Goal: Task Accomplishment & Management: Use online tool/utility

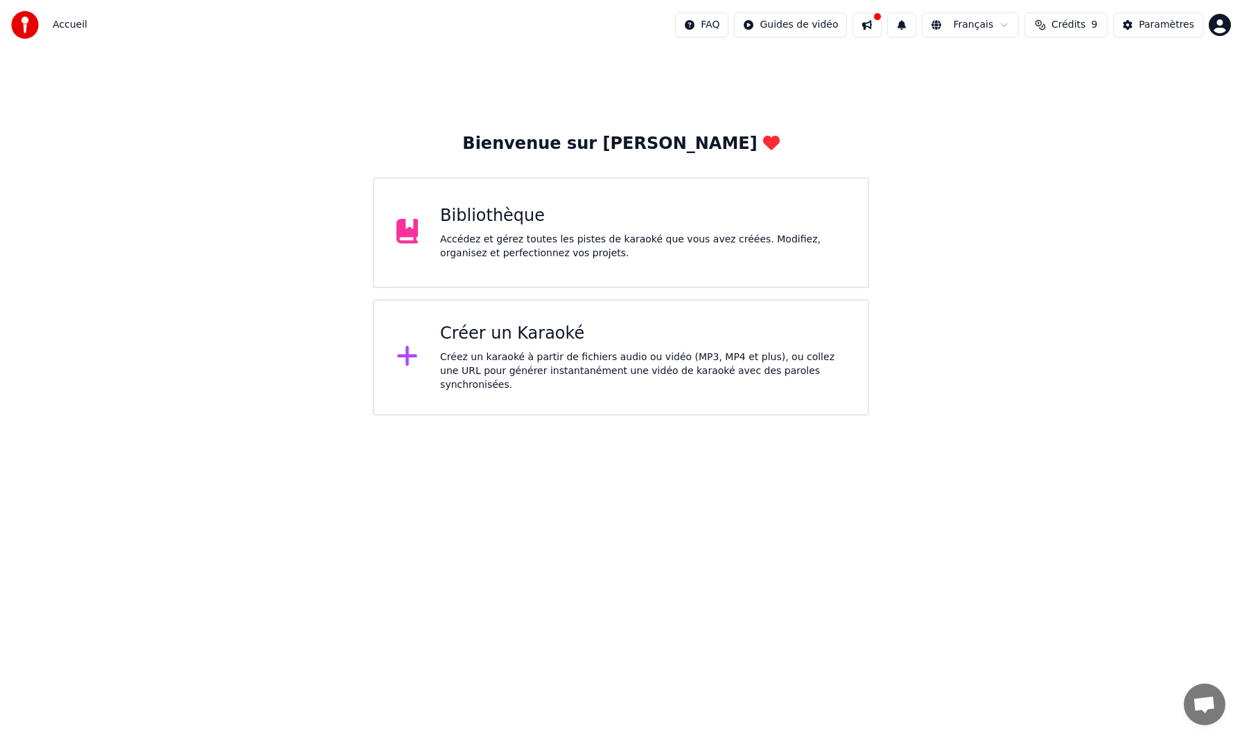
click at [608, 253] on div "Accédez et gérez toutes les pistes de karaoké que vous avez créées. Modifiez, o…" at bounding box center [642, 247] width 405 height 28
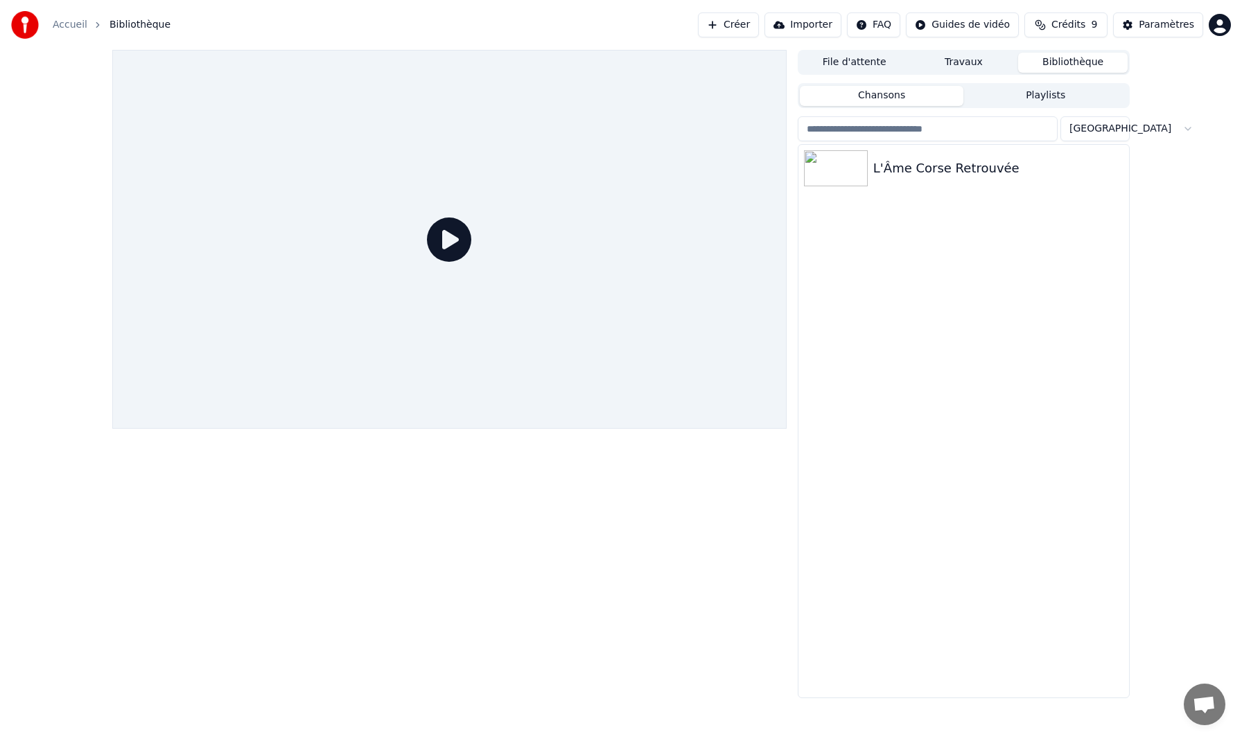
click at [455, 241] on icon at bounding box center [449, 240] width 44 height 44
click at [449, 242] on icon at bounding box center [449, 240] width 44 height 44
click at [835, 166] on img at bounding box center [836, 168] width 64 height 36
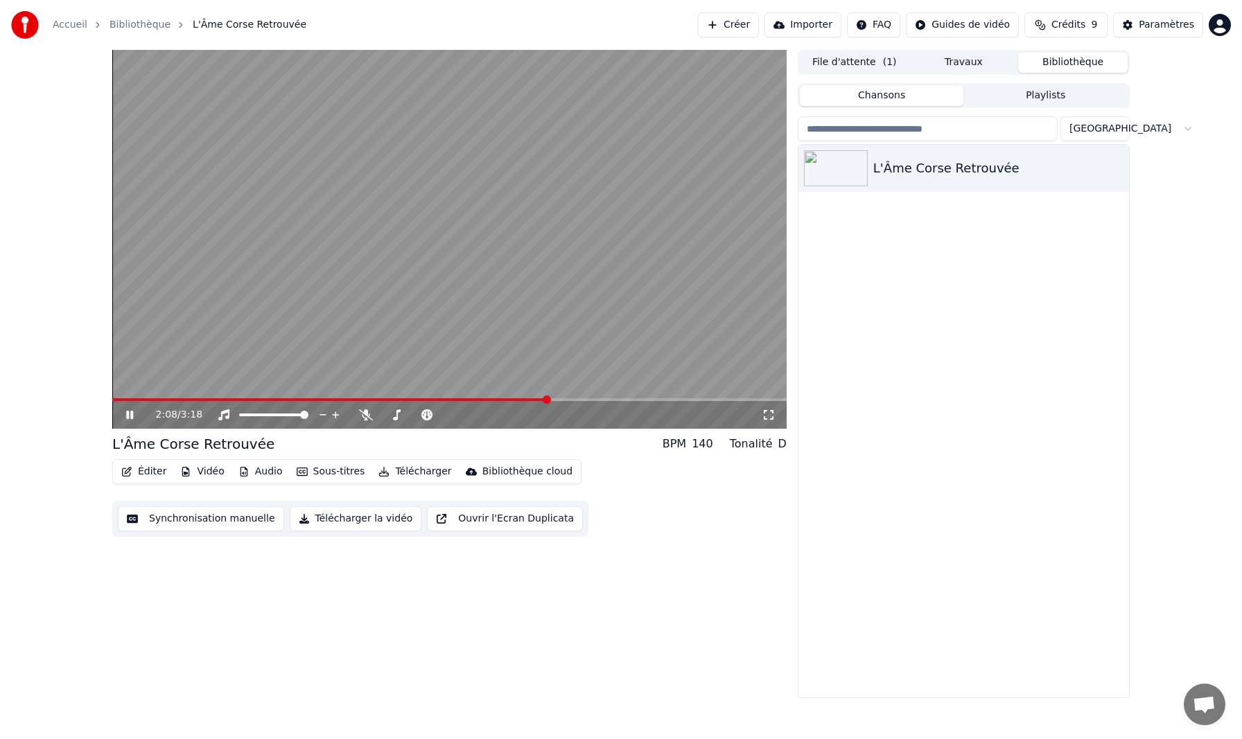
click at [213, 514] on button "Synchronisation manuelle" at bounding box center [201, 519] width 166 height 25
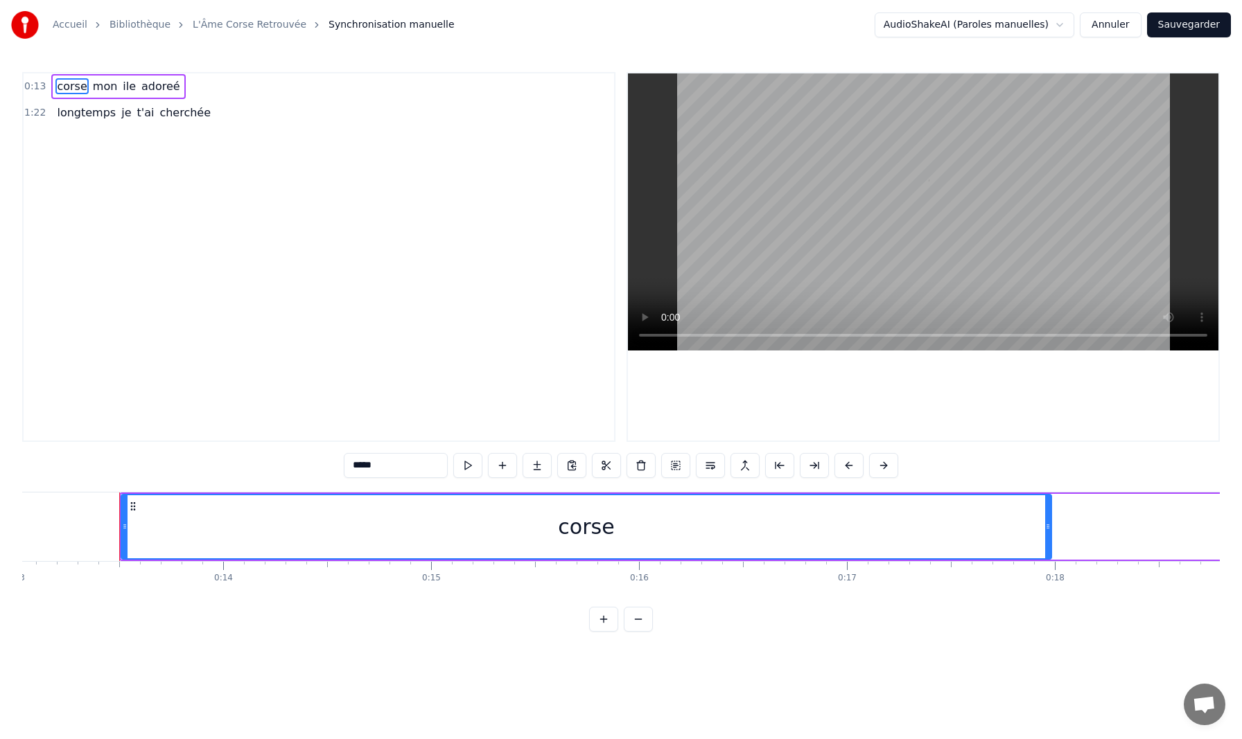
scroll to position [0, 2737]
click at [214, 529] on div "corse" at bounding box center [558, 527] width 929 height 63
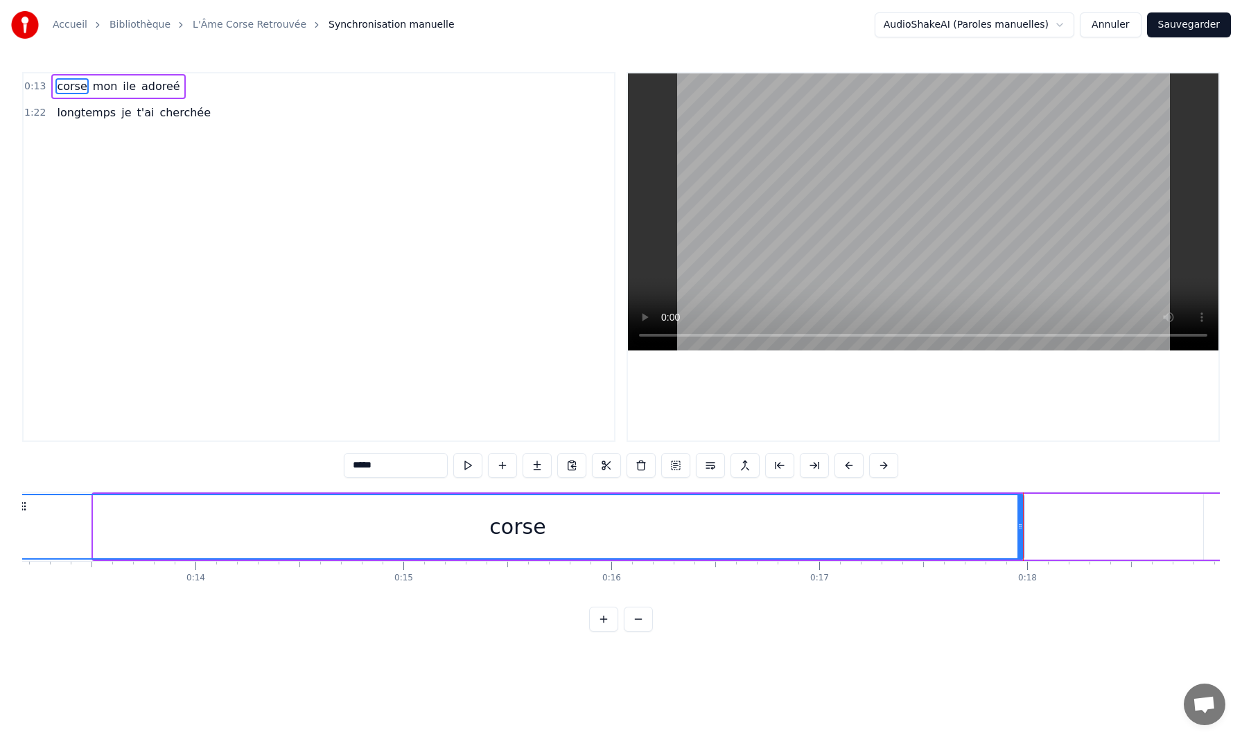
drag, startPoint x: 96, startPoint y: 512, endPoint x: 15, endPoint y: 506, distance: 82.0
click at [15, 506] on div "Accueil Bibliothèque L'Âme Corse Retrouvée Synchronisation manuelle AudioShakeA…" at bounding box center [621, 316] width 1242 height 632
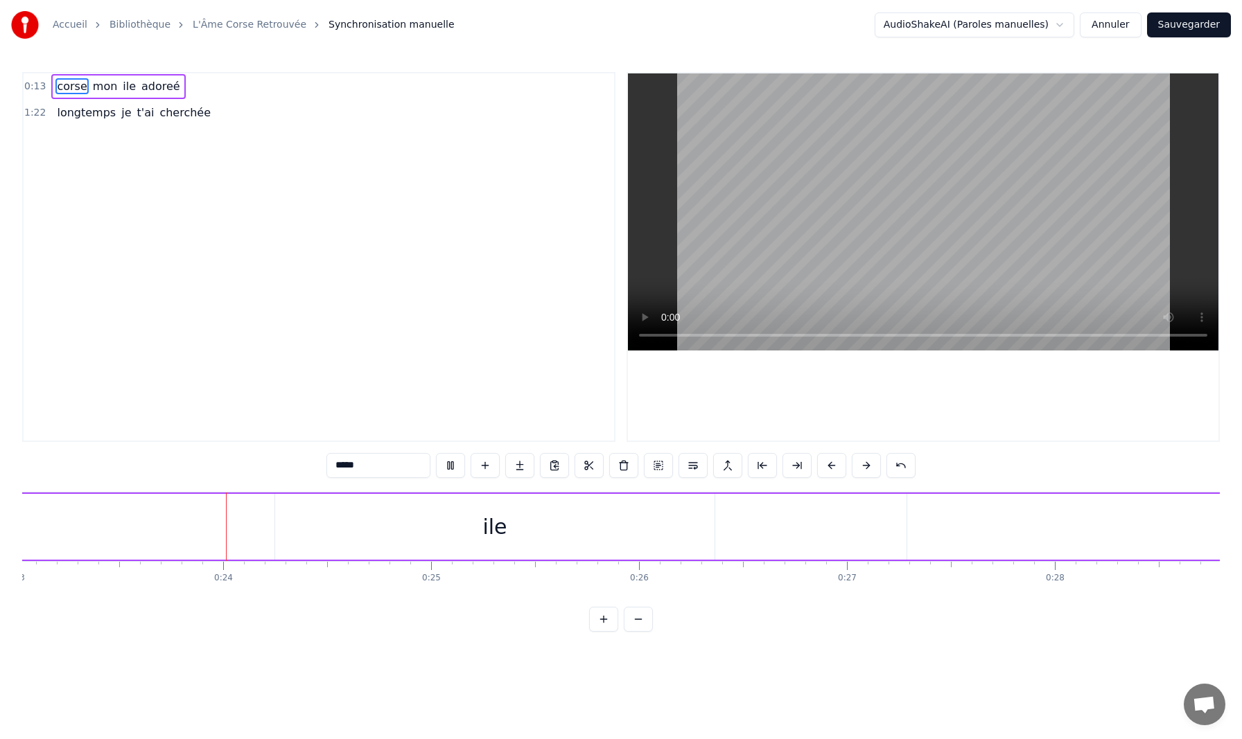
scroll to position [0, 4820]
click at [486, 462] on button at bounding box center [485, 465] width 29 height 25
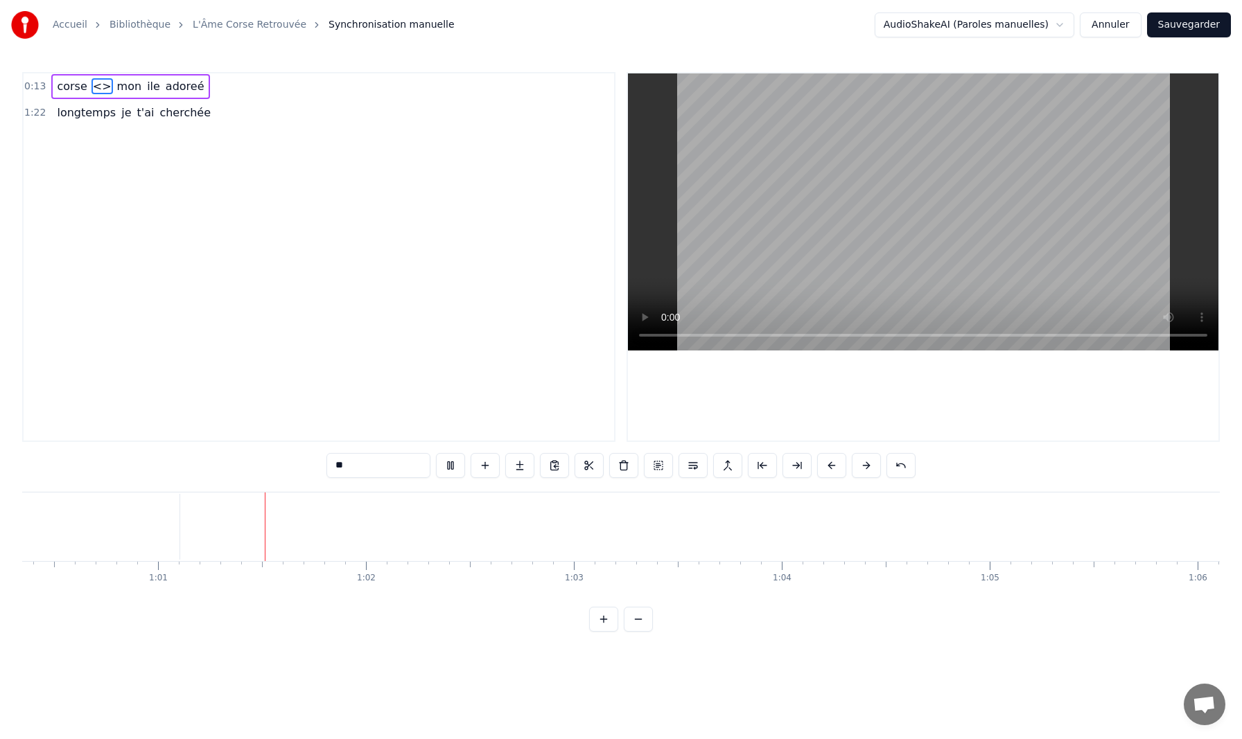
scroll to position [0, 12558]
click at [1202, 701] on span "Ouvrir le chat" at bounding box center [1204, 705] width 23 height 19
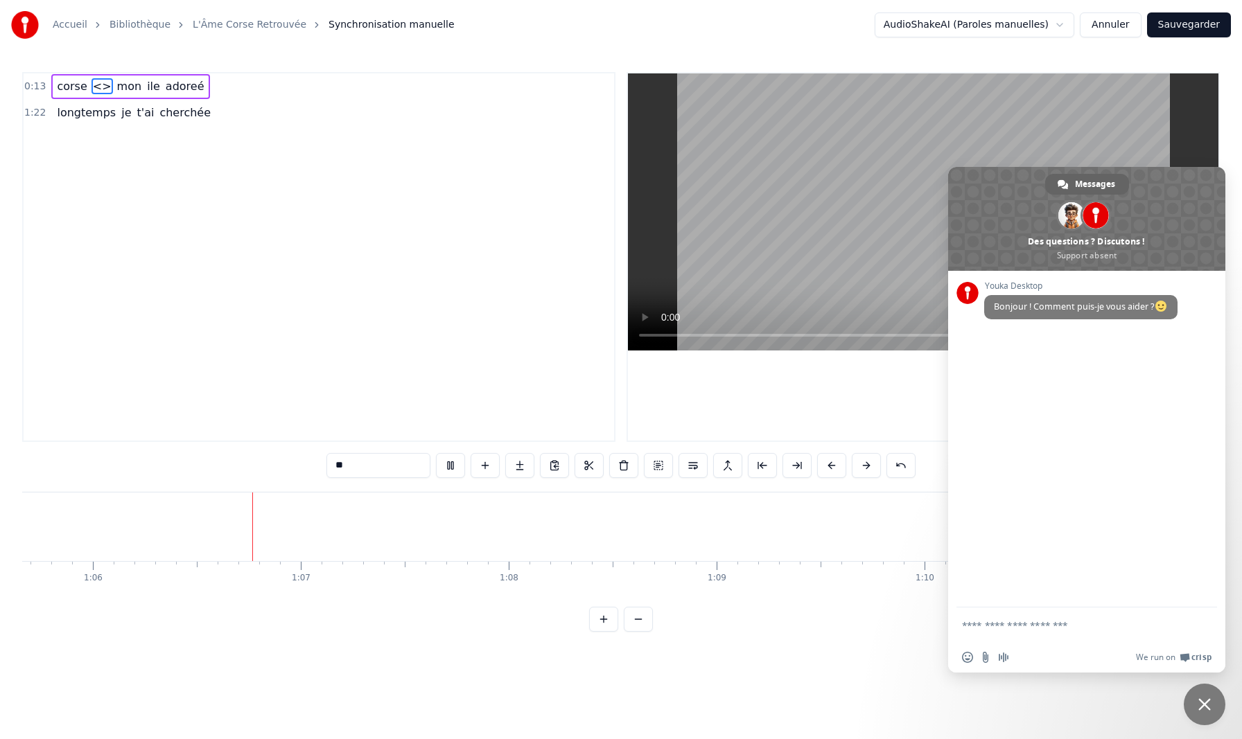
scroll to position [0, 13662]
click at [1200, 702] on span "Fermer le chat" at bounding box center [1204, 705] width 12 height 12
click at [1204, 706] on span "Fermer le chat" at bounding box center [1204, 705] width 12 height 12
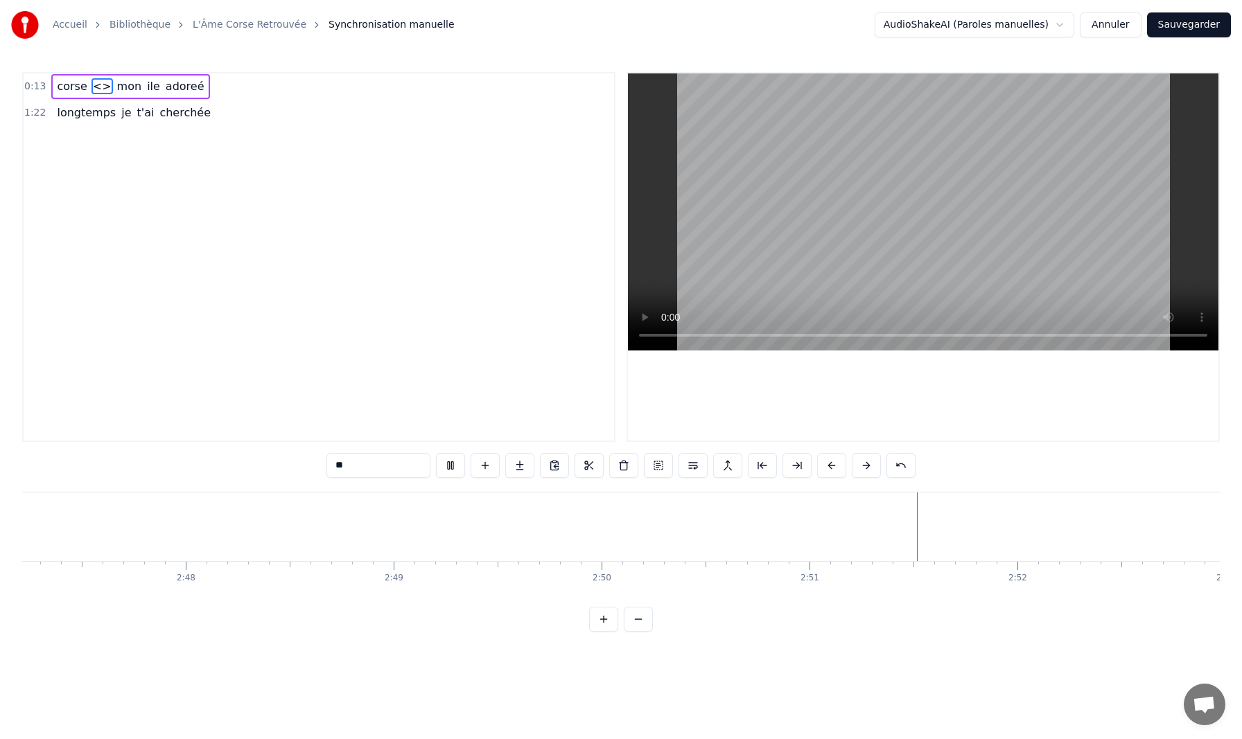
type input "********"
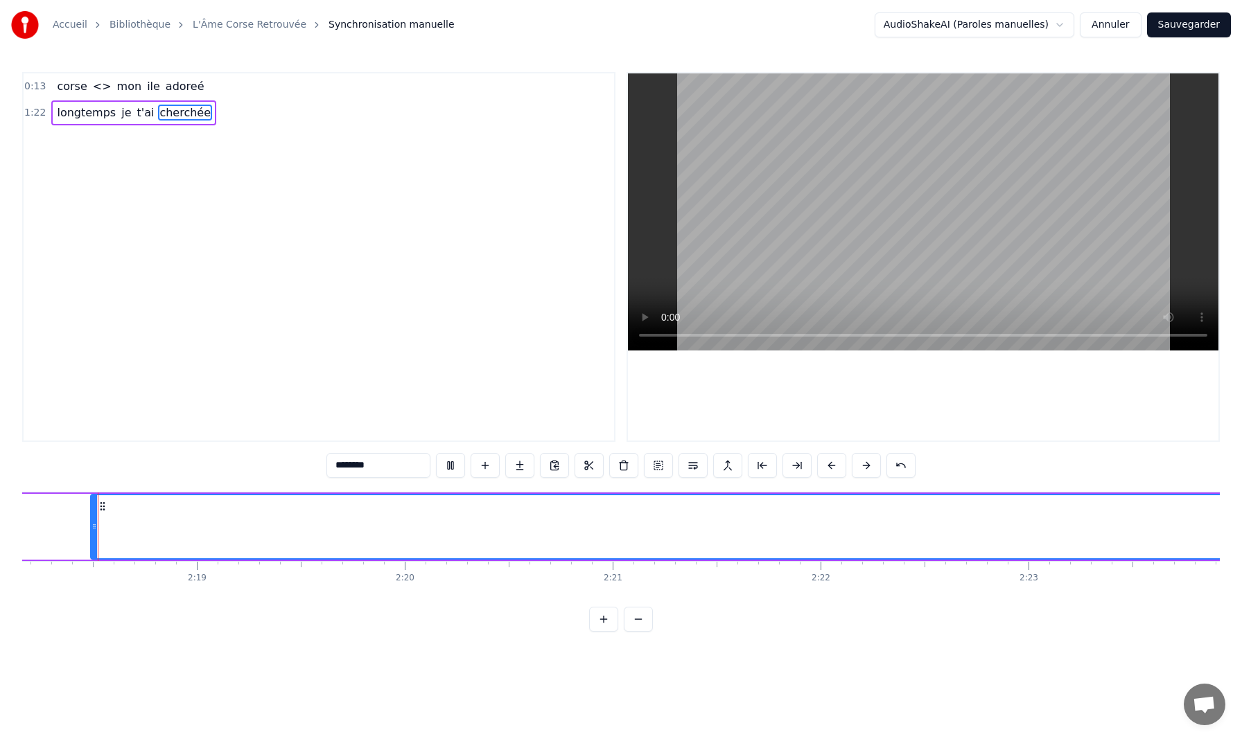
scroll to position [0, 28722]
click at [104, 504] on icon at bounding box center [105, 506] width 11 height 11
click at [356, 468] on input "********" at bounding box center [378, 465] width 104 height 25
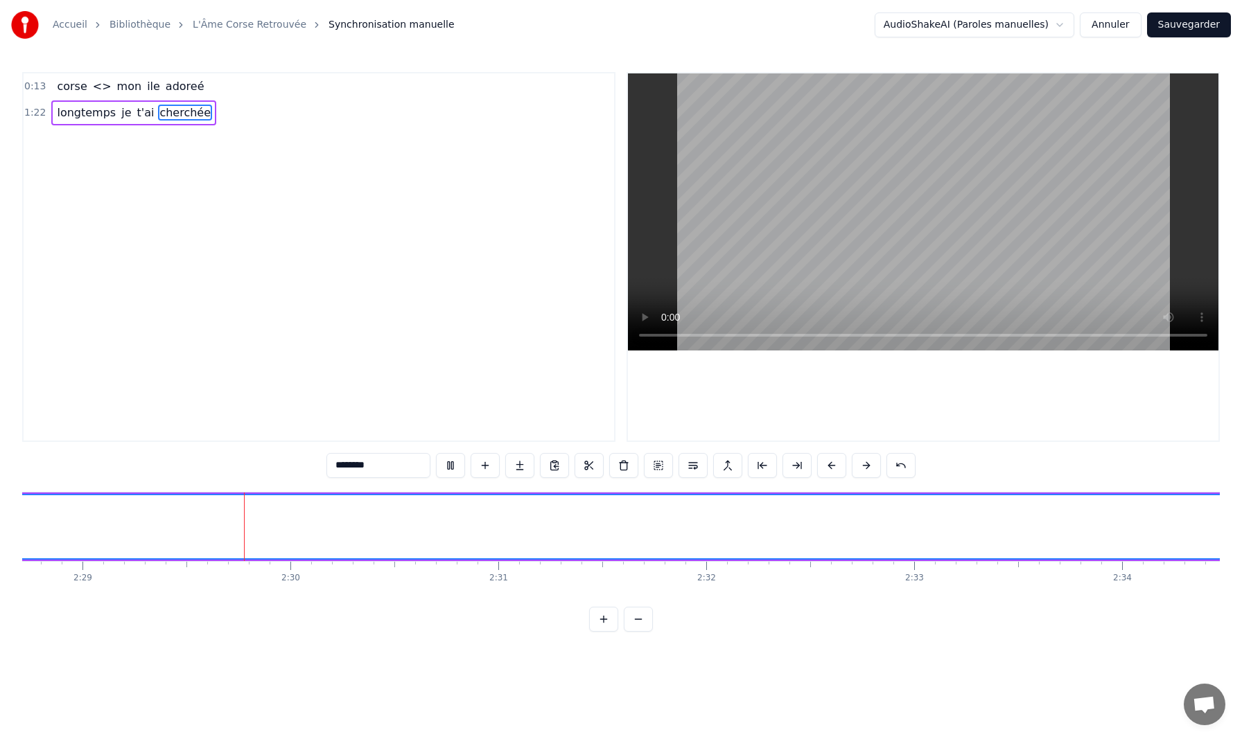
scroll to position [0, 30923]
click at [65, 17] on div "Accueil Bibliothèque L'Âme Corse Retrouvée Synchronisation manuelle" at bounding box center [233, 25] width 444 height 28
click at [973, 22] on html "Accueil Bibliothèque L'Âme Corse Retrouvée Synchronisation manuelle AudioShakeA…" at bounding box center [621, 327] width 1242 height 654
click at [1065, 25] on html "Accueil Bibliothèque L'Âme Corse Retrouvée Synchronisation manuelle AudioShakeA…" at bounding box center [621, 327] width 1242 height 654
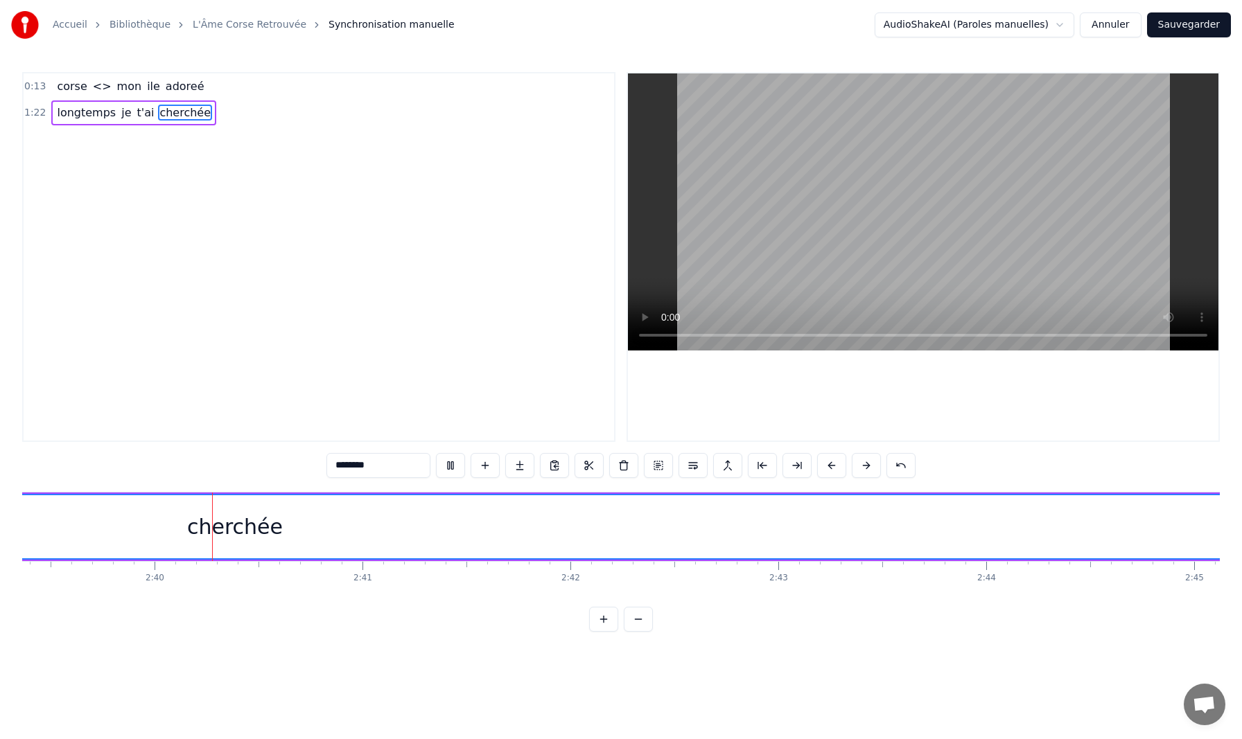
scroll to position [0, 33138]
click at [1116, 24] on button "Annuler" at bounding box center [1110, 24] width 61 height 25
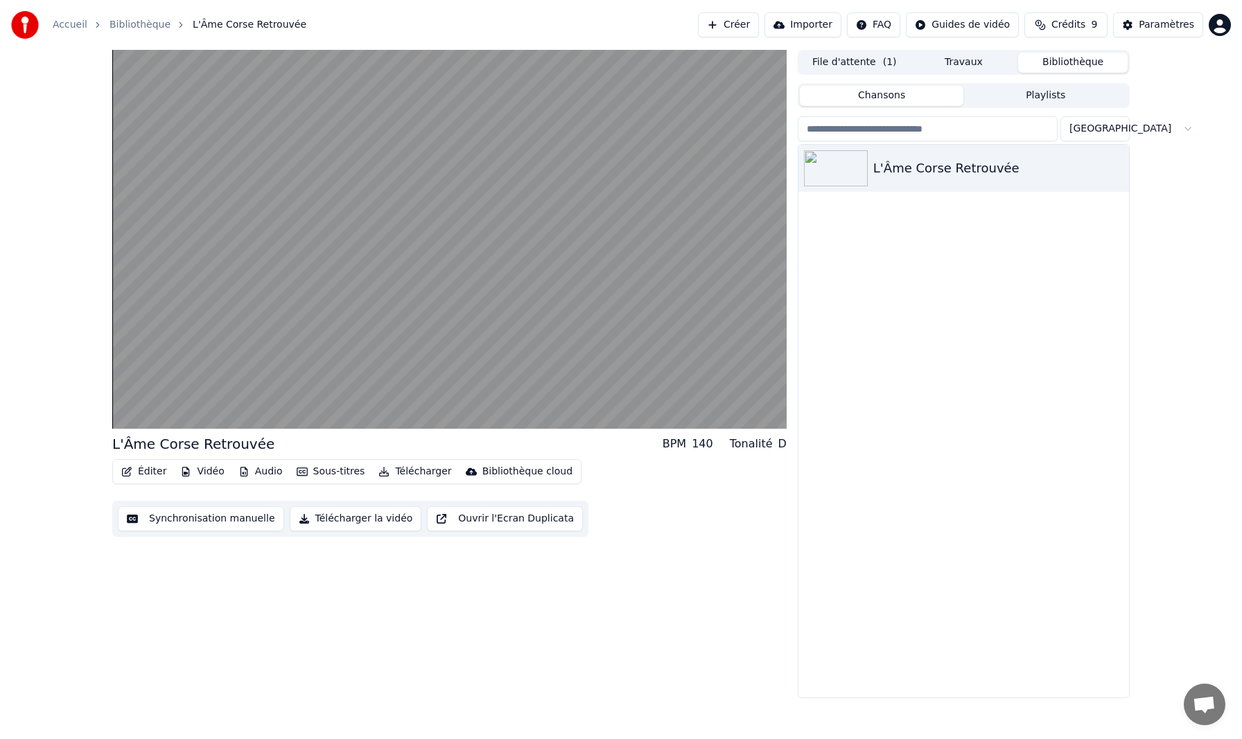
click at [331, 469] on button "Sous-titres" at bounding box center [331, 471] width 80 height 19
click at [536, 521] on div "Ouvrir la bibliothèque cloud" at bounding box center [549, 524] width 135 height 14
